Goal: Task Accomplishment & Management: Manage account settings

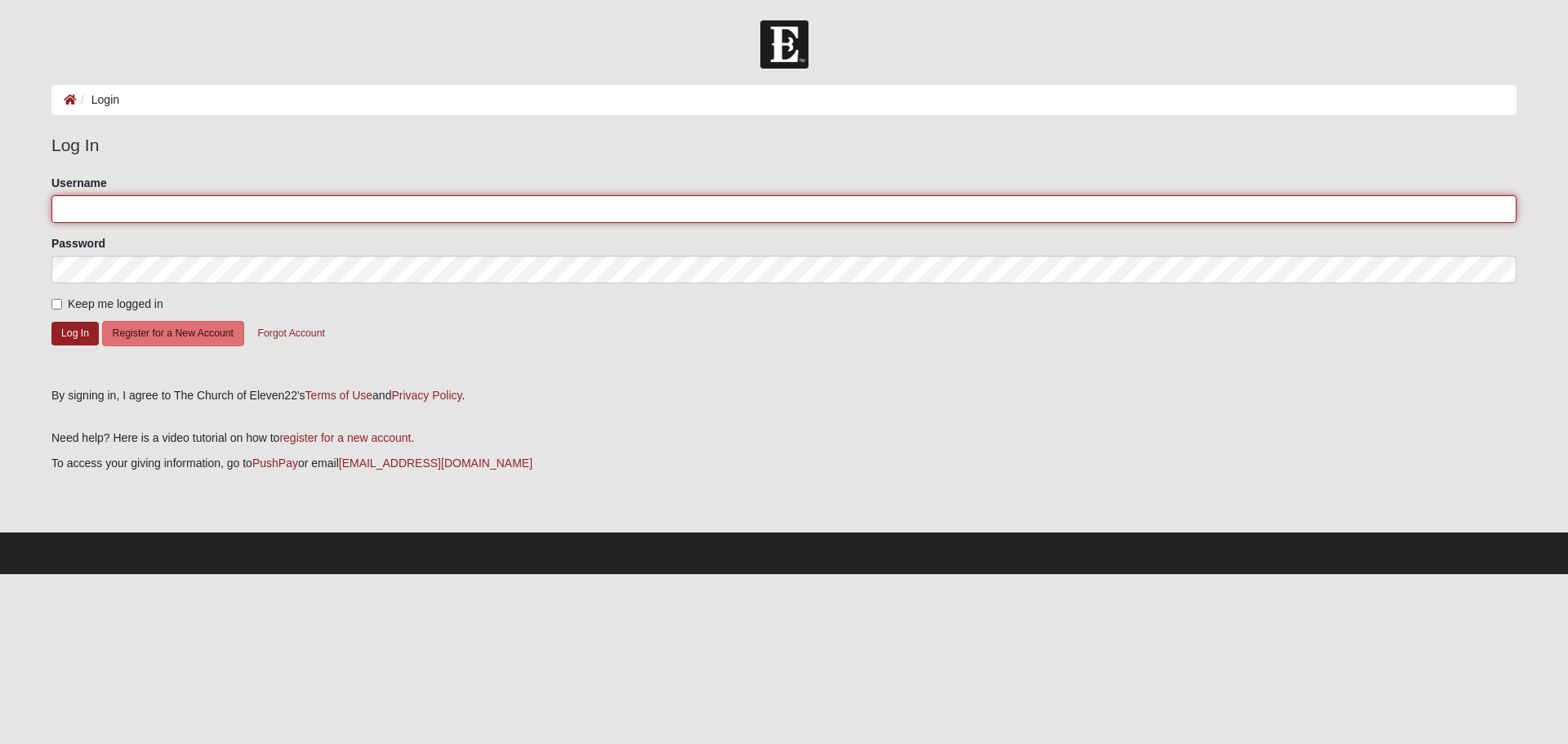
click at [178, 206] on input "Username" at bounding box center [784, 209] width 1465 height 28
type input "[EMAIL_ADDRESS][DOMAIN_NAME]"
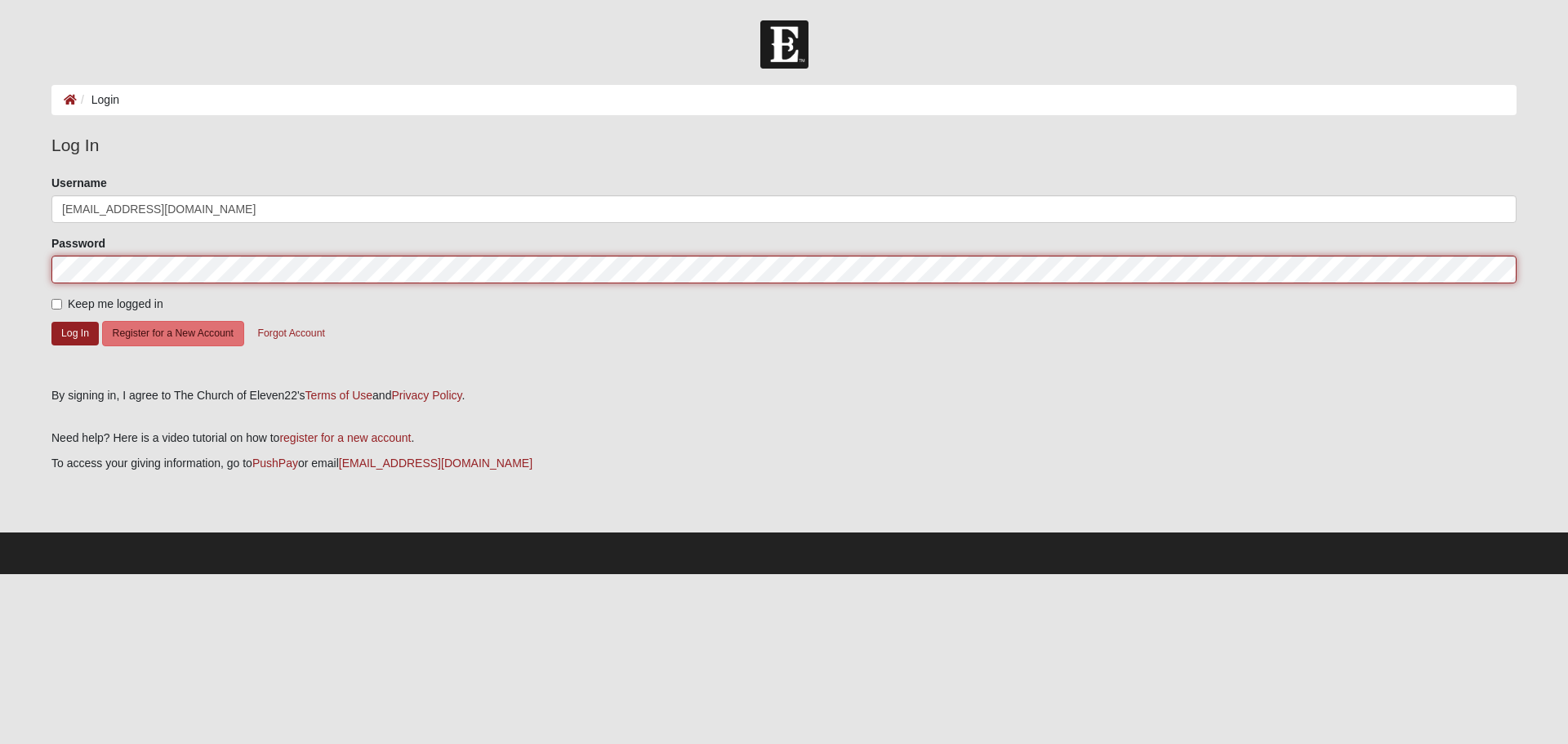
click at [52, 322] on button "Log In" at bounding box center [75, 334] width 47 height 24
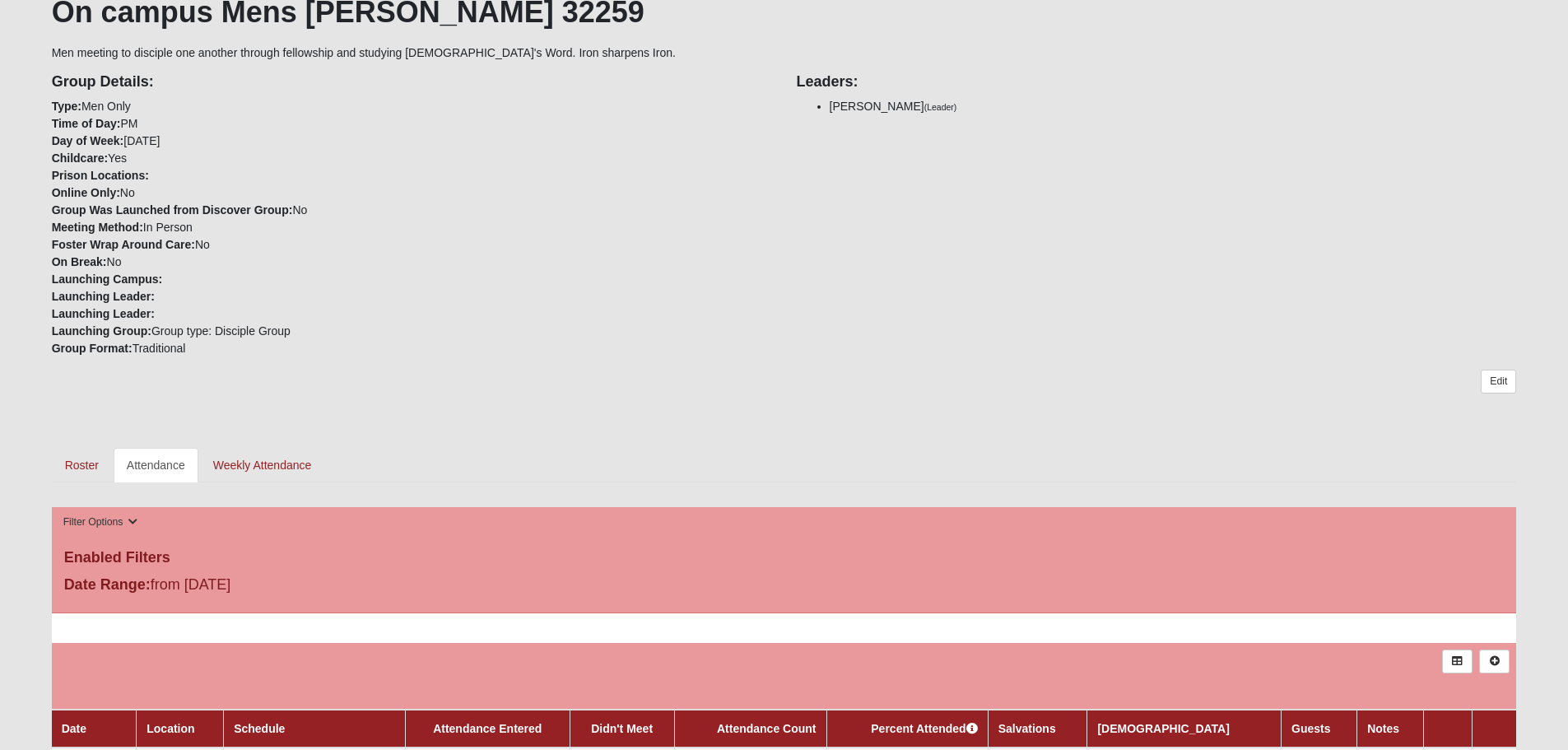
scroll to position [330, 0]
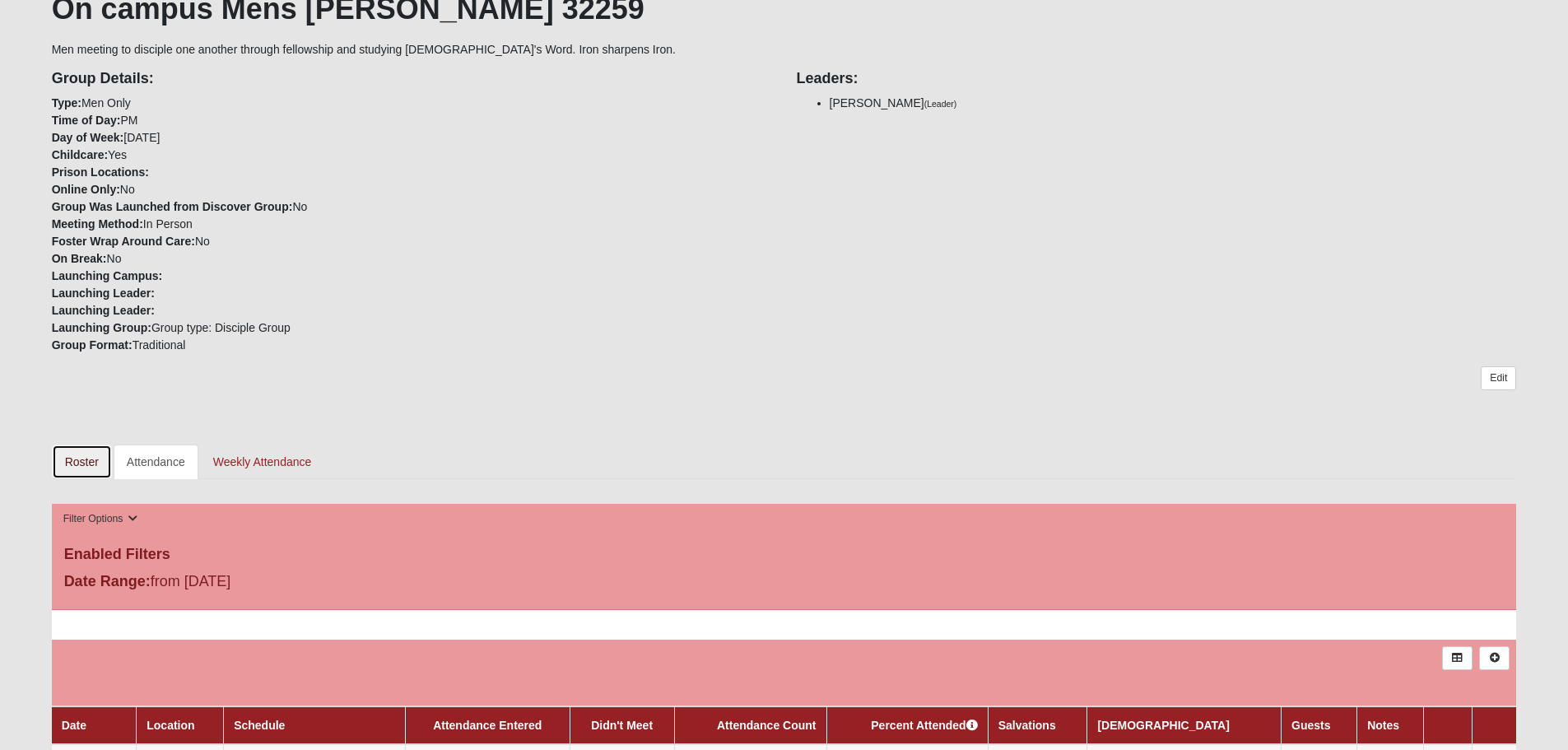
click at [86, 463] on link "Roster" at bounding box center [82, 461] width 60 height 35
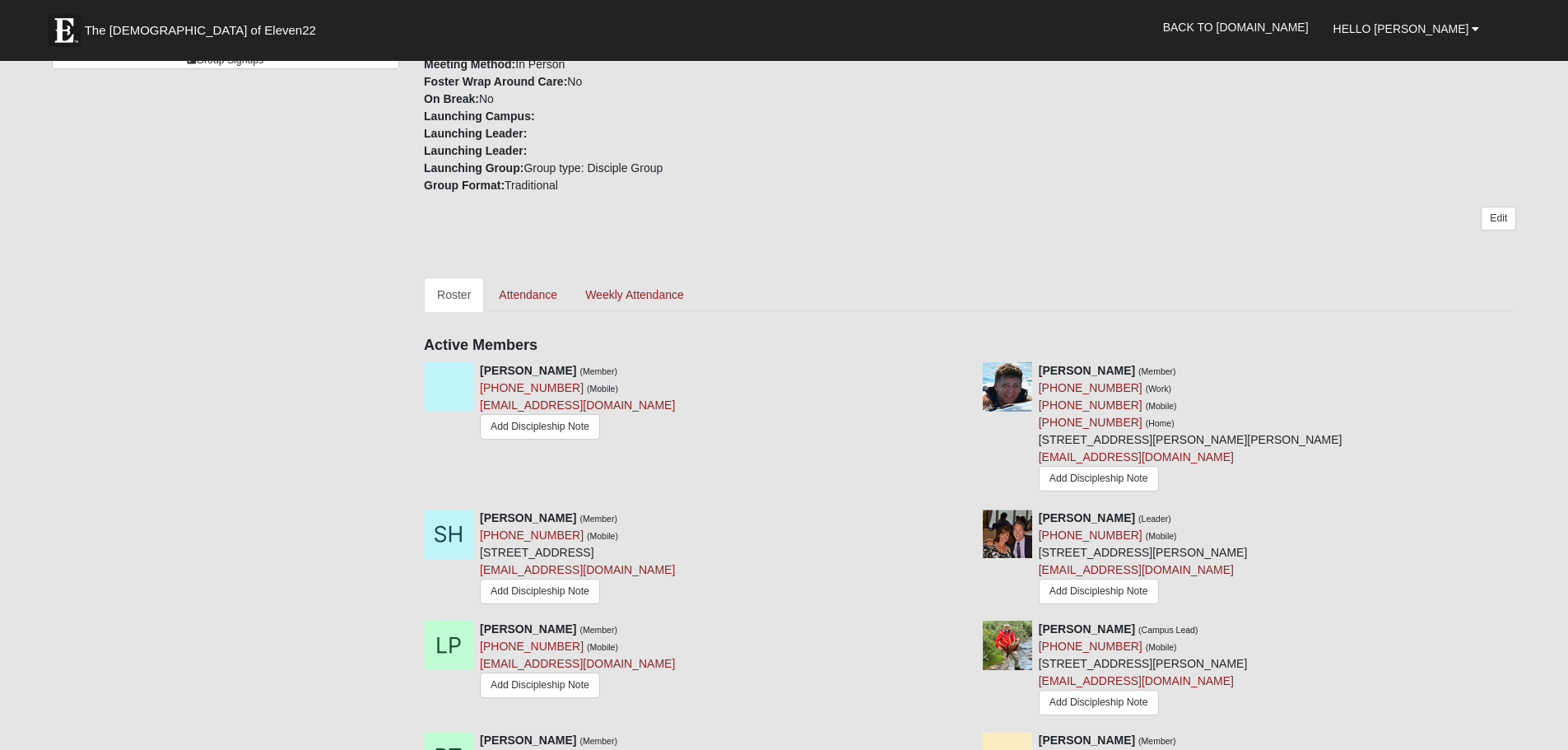
scroll to position [576, 0]
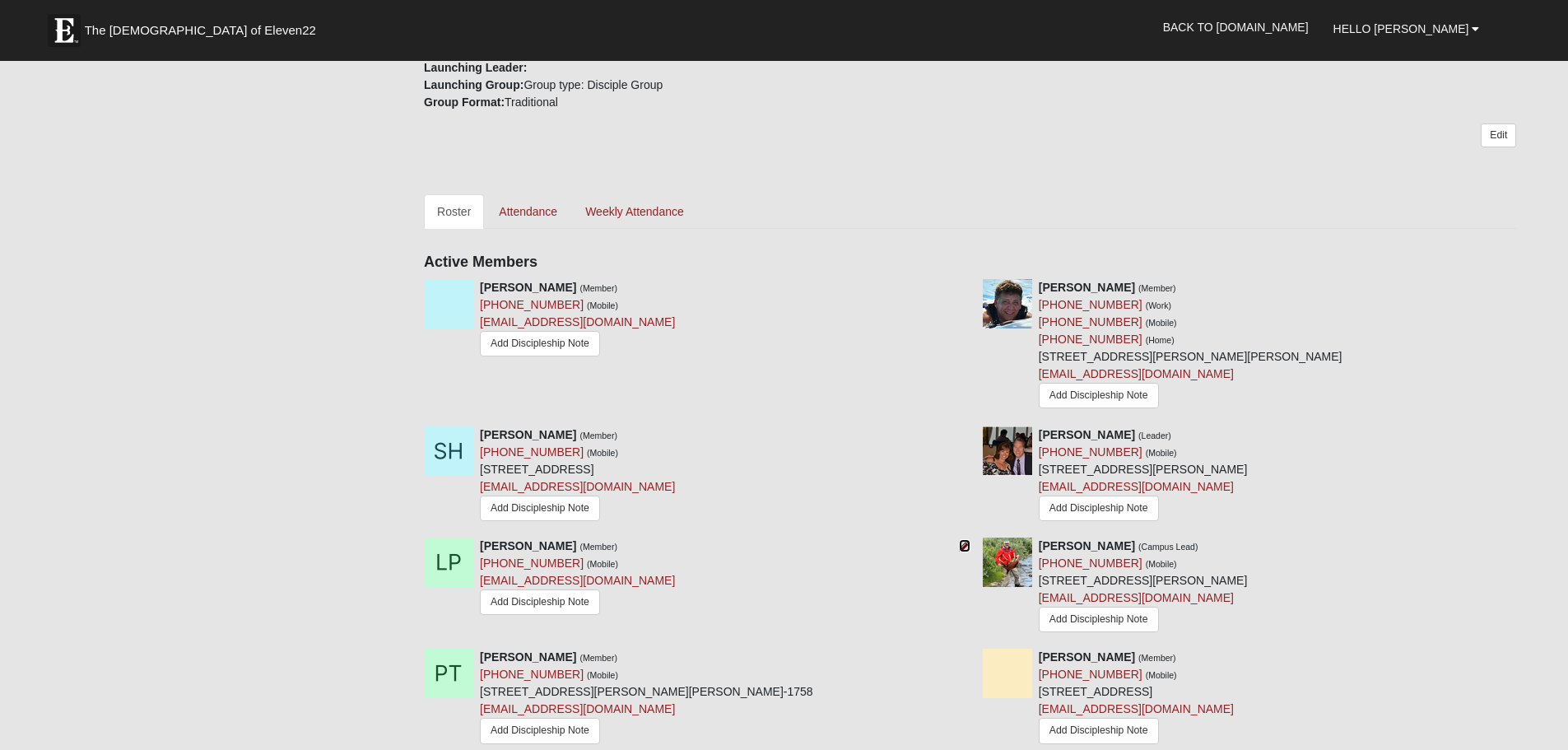
click at [966, 541] on icon at bounding box center [965, 545] width 11 height 11
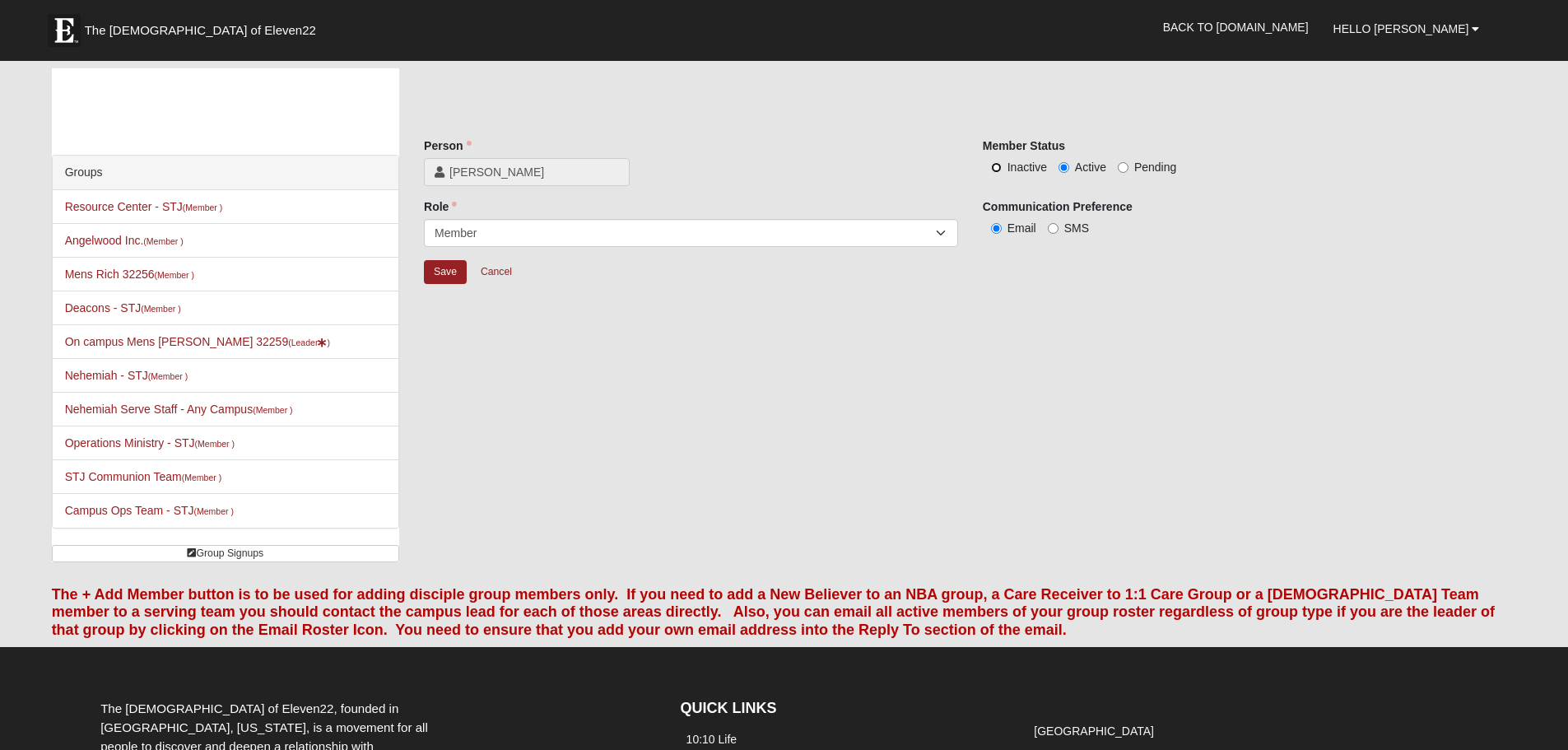
click at [1000, 166] on input "Inactive" at bounding box center [996, 167] width 10 height 10
radio input "true"
click at [441, 272] on input "Save" at bounding box center [445, 273] width 43 height 24
